Goal: Task Accomplishment & Management: Use online tool/utility

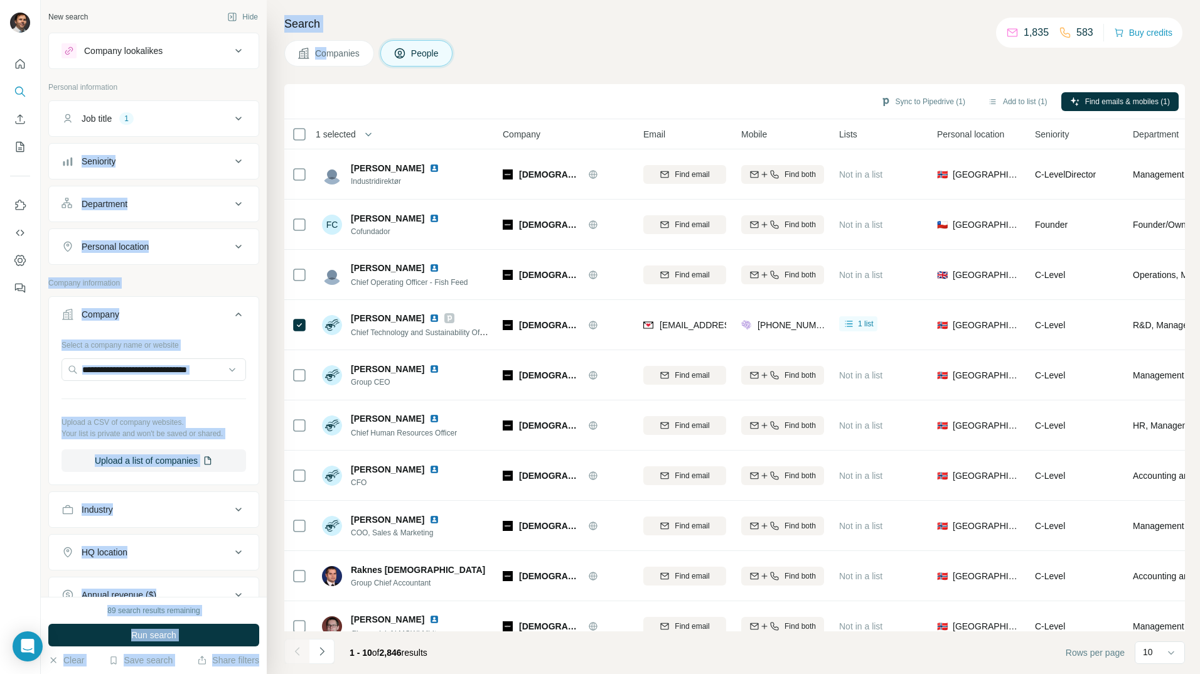
drag, startPoint x: 326, startPoint y: 75, endPoint x: 206, endPoint y: 141, distance: 137.1
click at [206, 141] on div "New search Hide Company lookalikes Personal information Job title 1 Seniority D…" at bounding box center [621, 337] width 1160 height 674
click at [494, 30] on h4 "Search" at bounding box center [734, 24] width 901 height 18
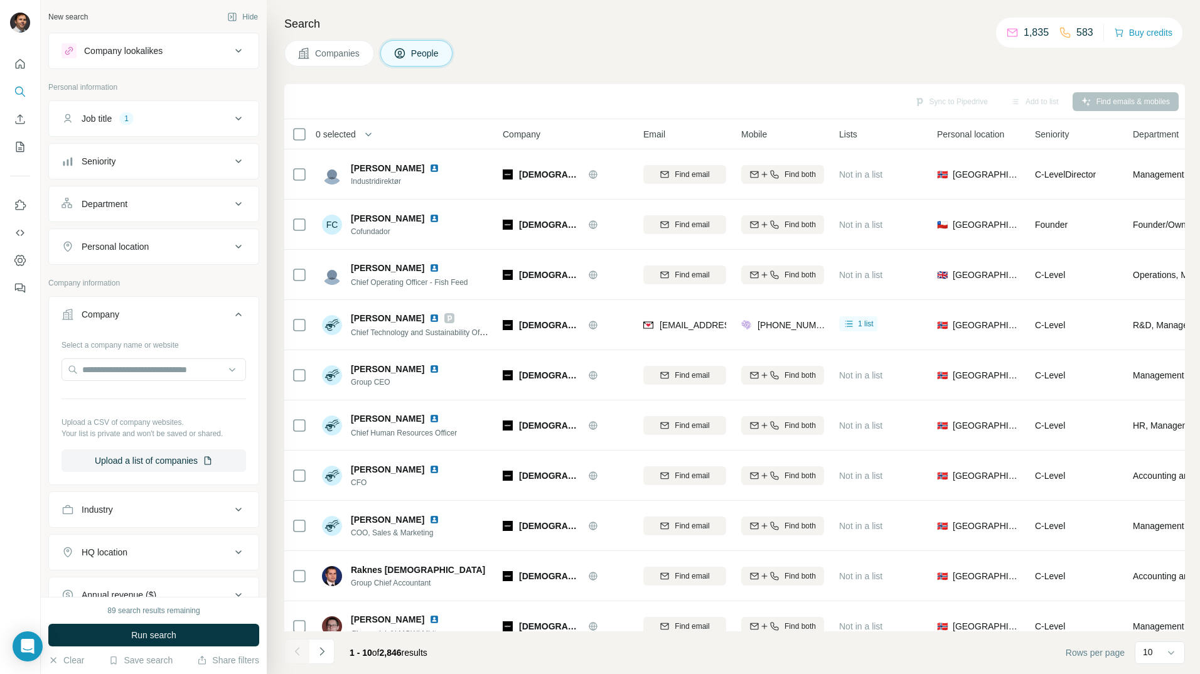
click at [326, 60] on button "Companies" at bounding box center [329, 53] width 90 height 26
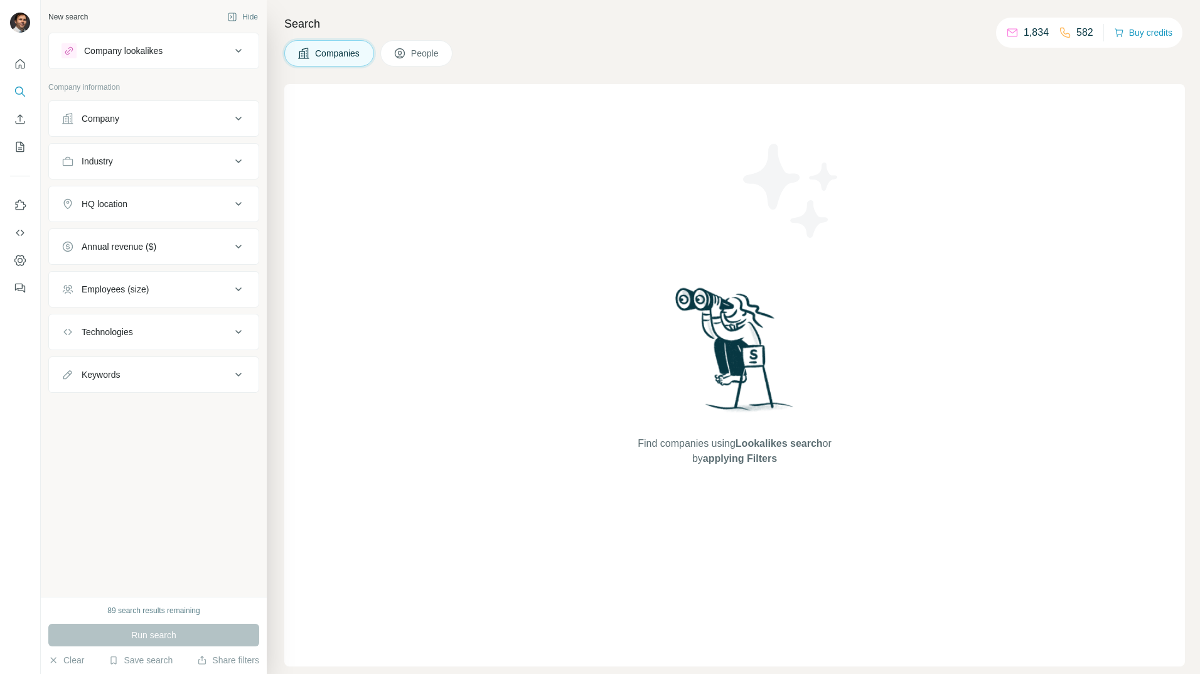
click at [411, 51] on button "People" at bounding box center [416, 53] width 73 height 26
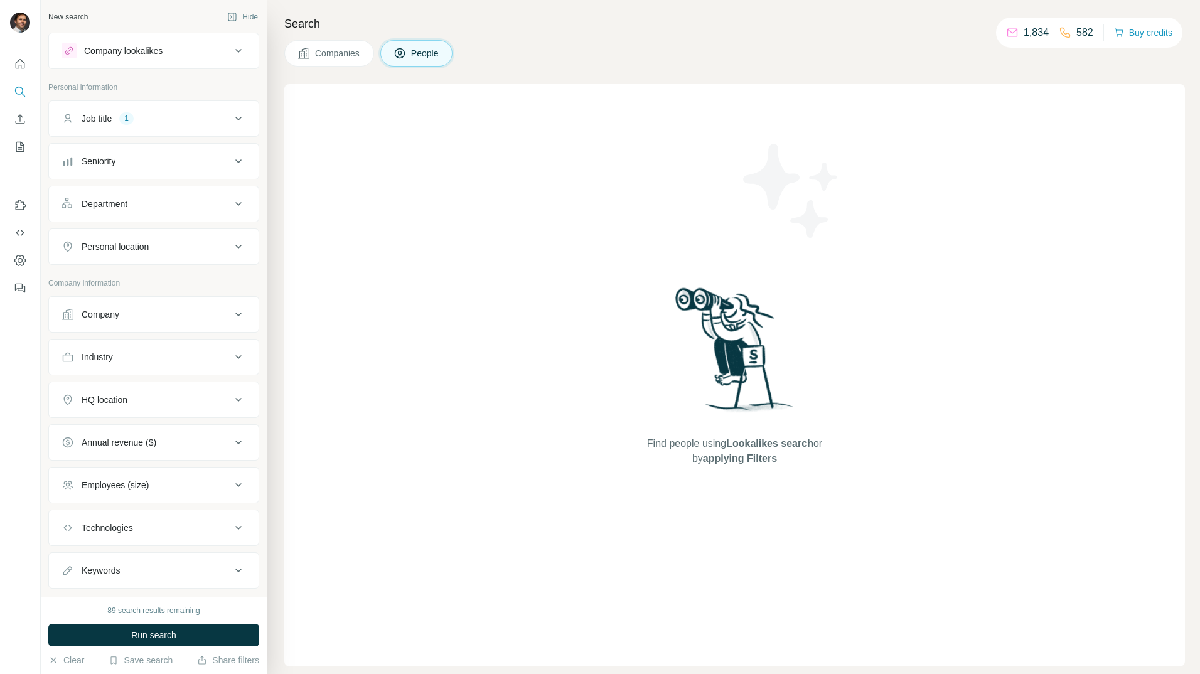
click at [151, 119] on div "Job title 1" at bounding box center [147, 118] width 170 height 13
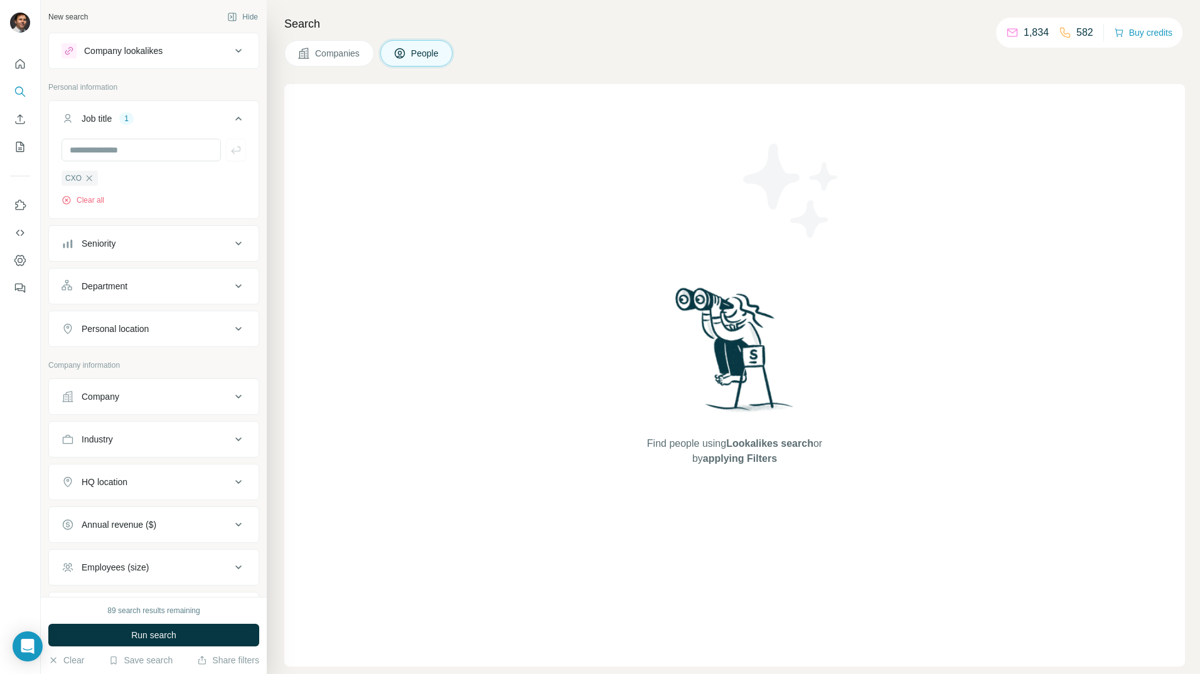
click at [148, 402] on div "Company" at bounding box center [147, 397] width 170 height 13
click at [130, 456] on input "text" at bounding box center [154, 452] width 185 height 23
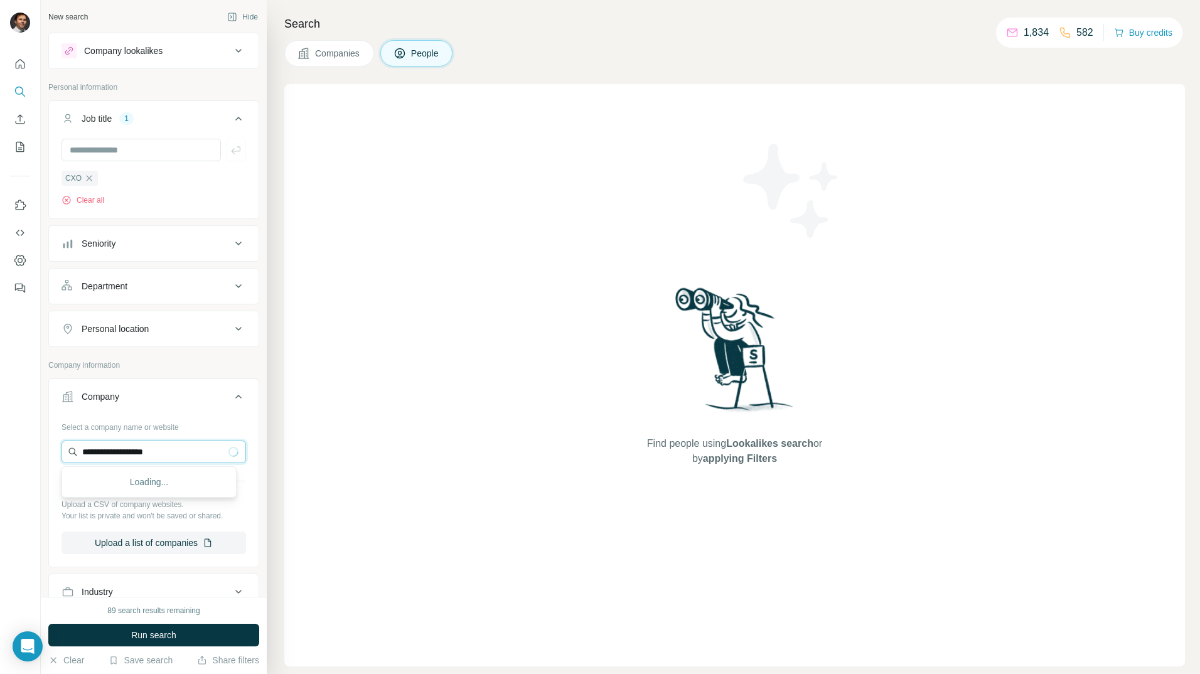
type input "**********"
click at [92, 180] on icon "button" at bounding box center [89, 178] width 10 height 10
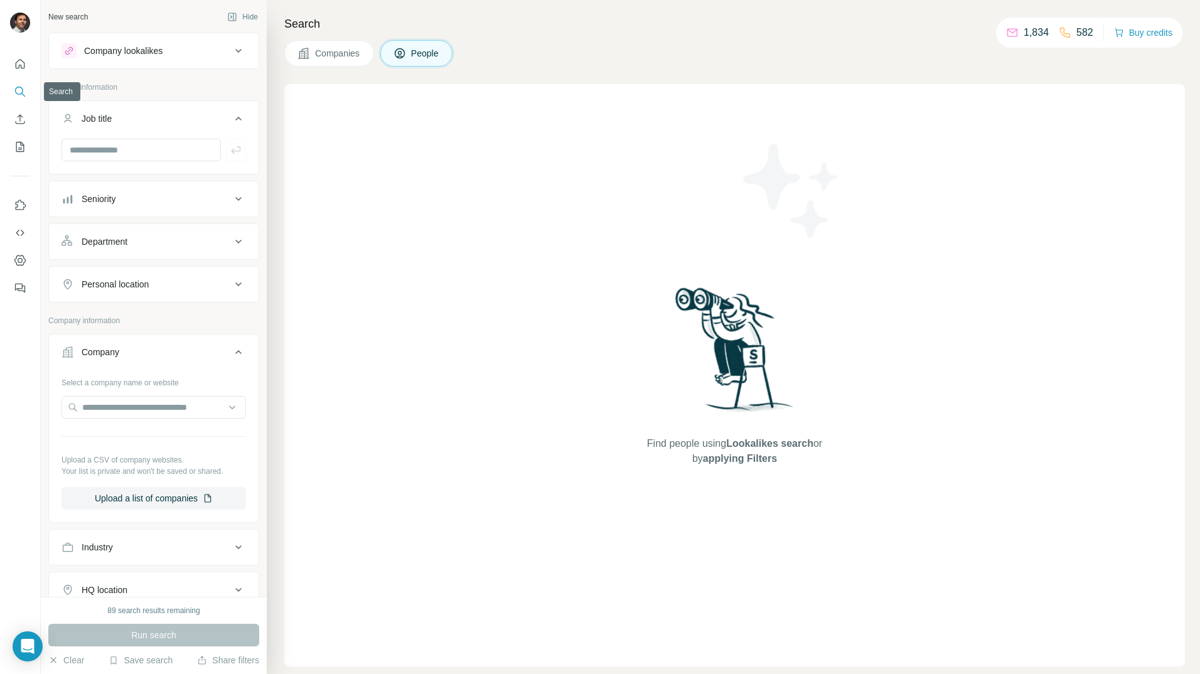
click at [21, 90] on icon "Search" at bounding box center [20, 91] width 13 height 13
click at [329, 53] on span "Companies" at bounding box center [338, 53] width 46 height 13
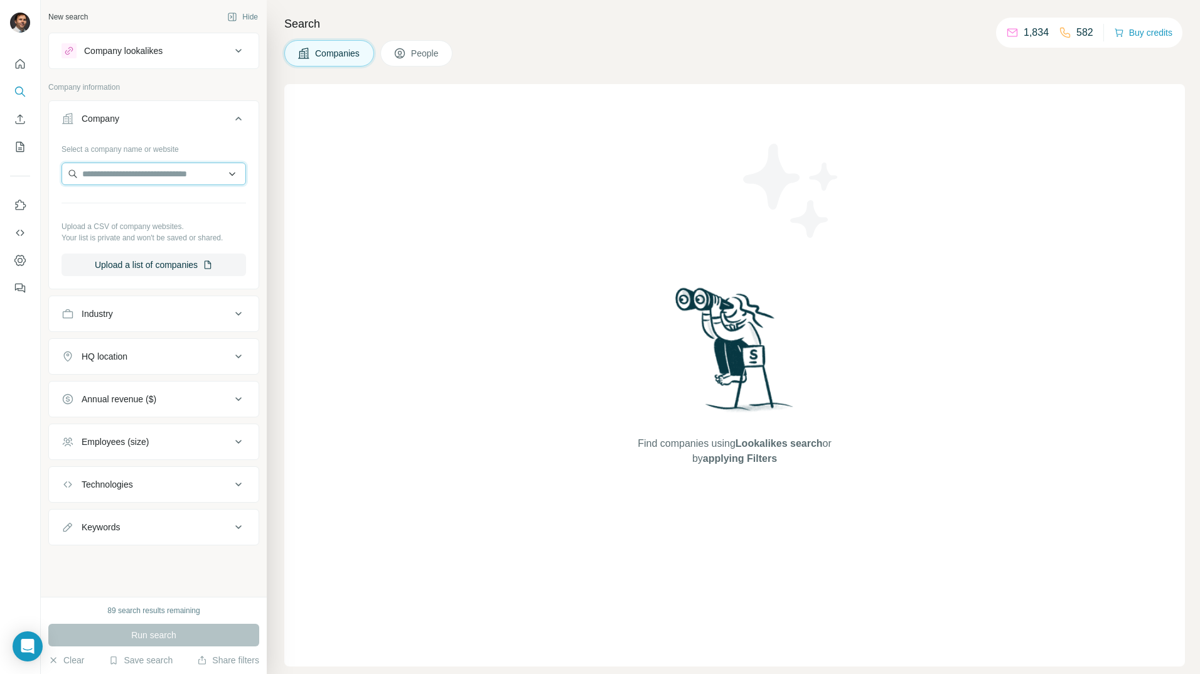
click at [158, 173] on input "text" at bounding box center [154, 174] width 185 height 23
type input "**********"
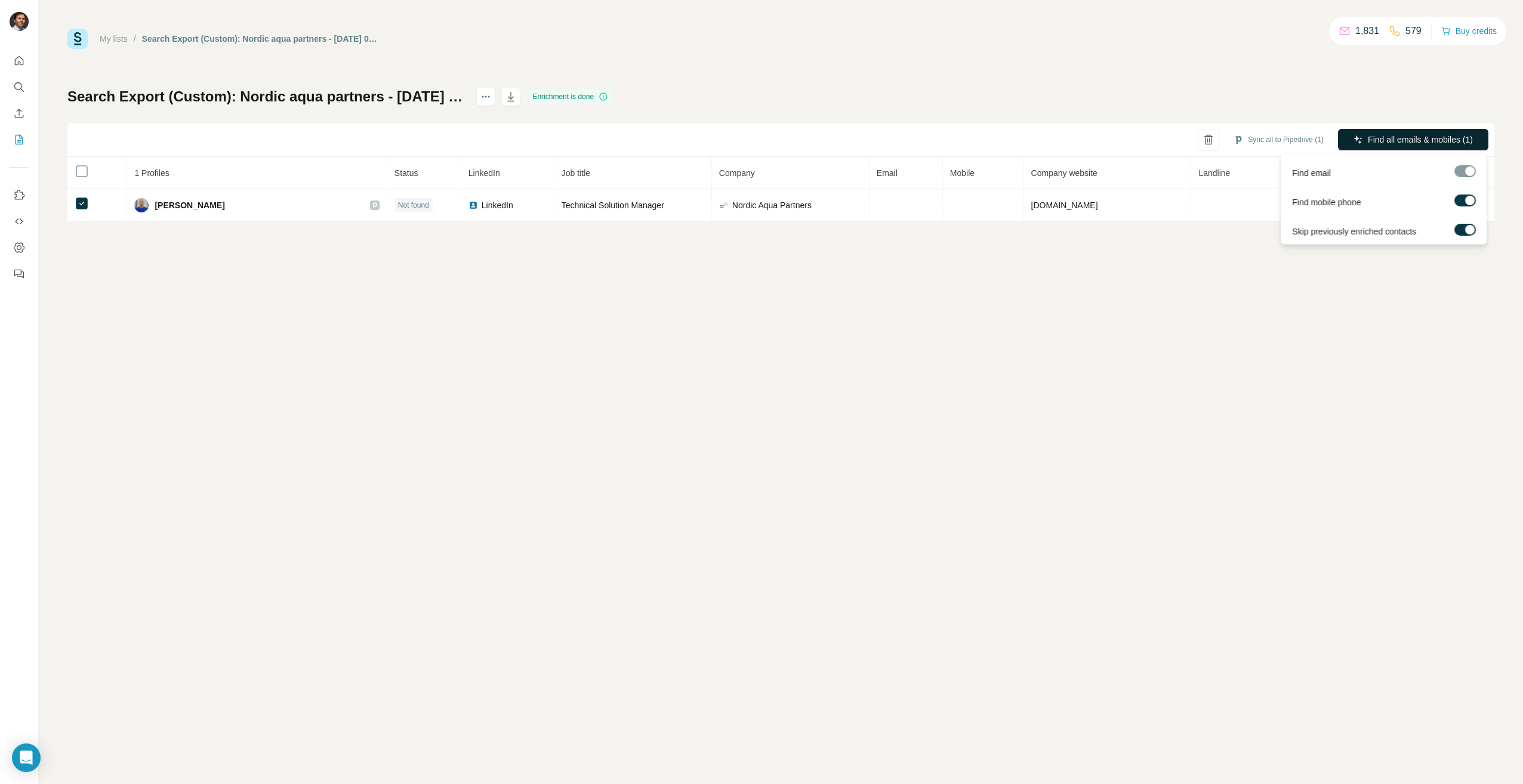
click at [1407, 139] on span "Find all emails & mobiles (1)" at bounding box center [1420, 140] width 105 height 12
